Goal: Task Accomplishment & Management: Complete application form

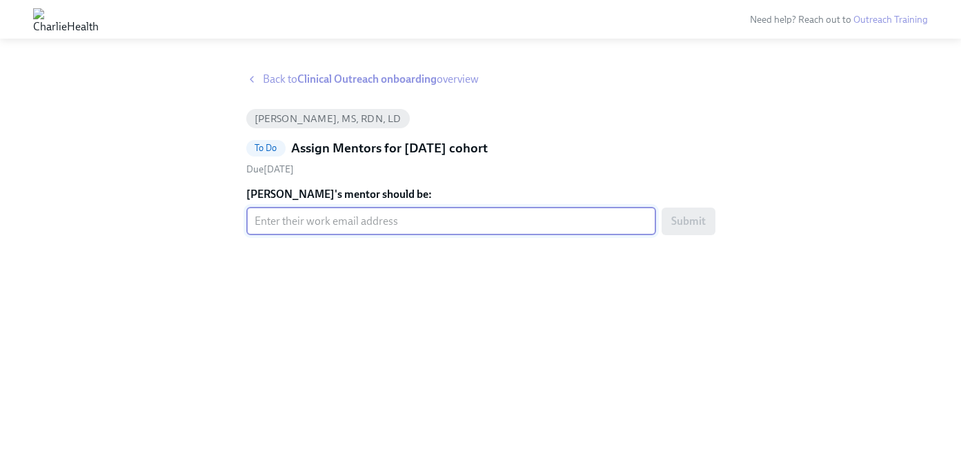
paste input "[PERSON_NAME][EMAIL_ADDRESS][PERSON_NAME][DOMAIN_NAME]"
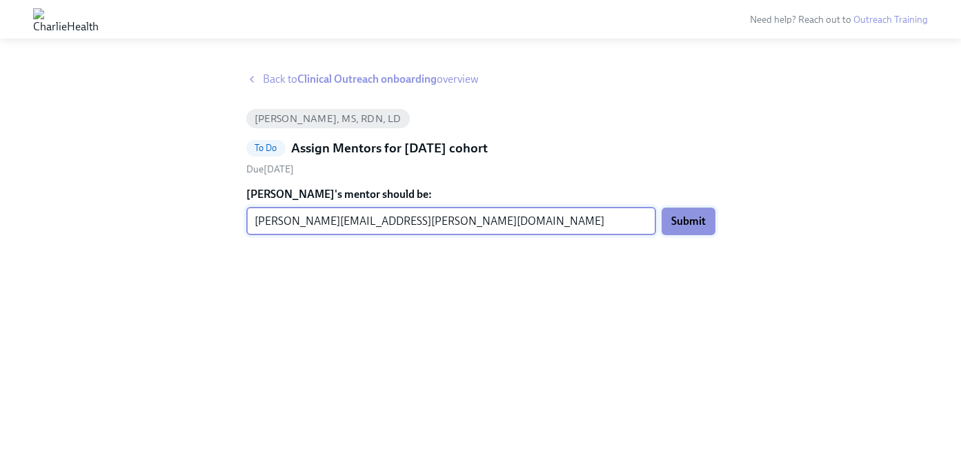
type input "[PERSON_NAME][EMAIL_ADDRESS][PERSON_NAME][DOMAIN_NAME]"
click at [695, 212] on button "Submit" at bounding box center [688, 222] width 54 height 28
